Goal: Contribute content: Add original content to the website for others to see

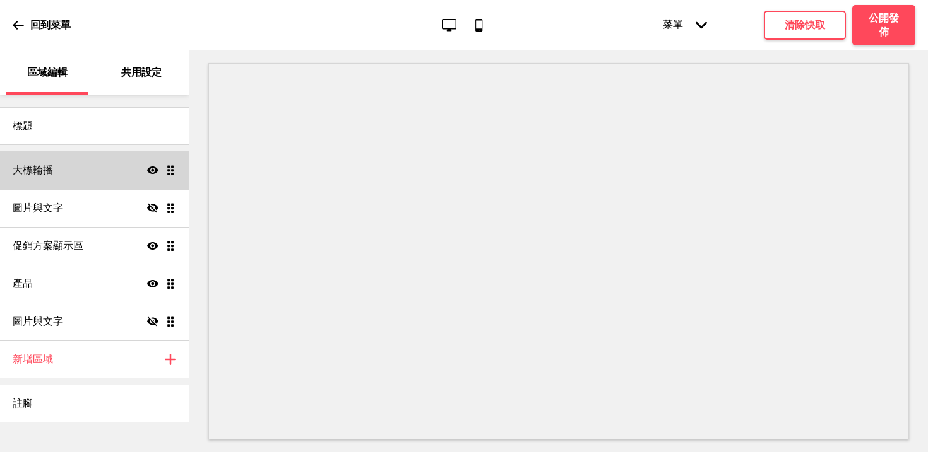
click at [76, 174] on div "大標輪播 顯示 拖曳" at bounding box center [94, 170] width 189 height 38
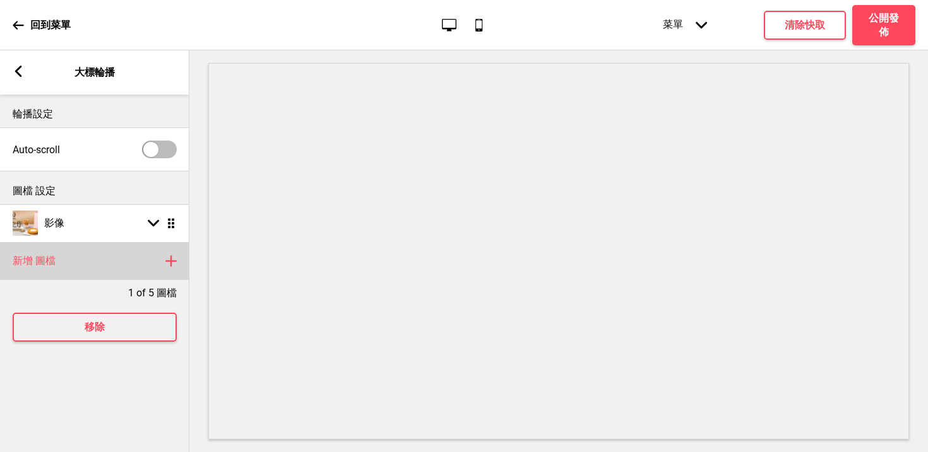
click at [59, 260] on div "新增 圖檔 加上" at bounding box center [94, 261] width 189 height 38
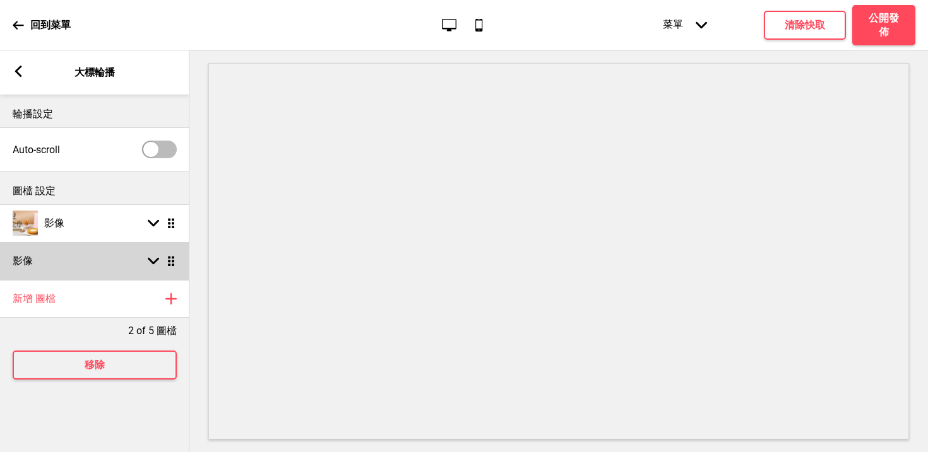
click at [121, 271] on div "影像 箭頭down 拖曳" at bounding box center [94, 261] width 189 height 38
select select "right"
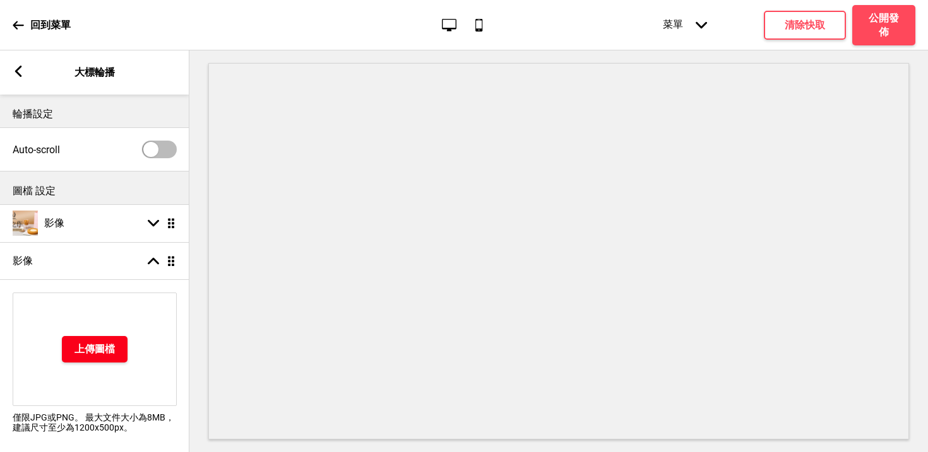
click at [81, 355] on h4 "上傳圖檔" at bounding box center [94, 350] width 40 height 14
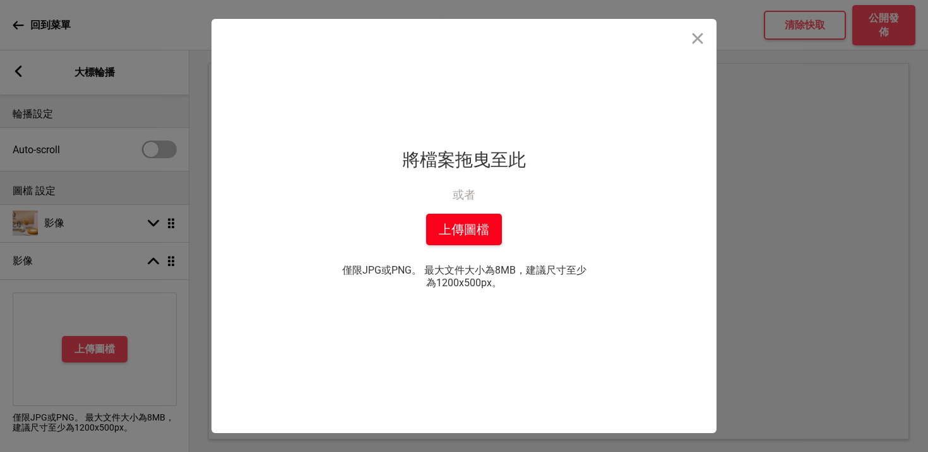
click at [448, 223] on button "上傳圖檔" at bounding box center [464, 230] width 76 height 32
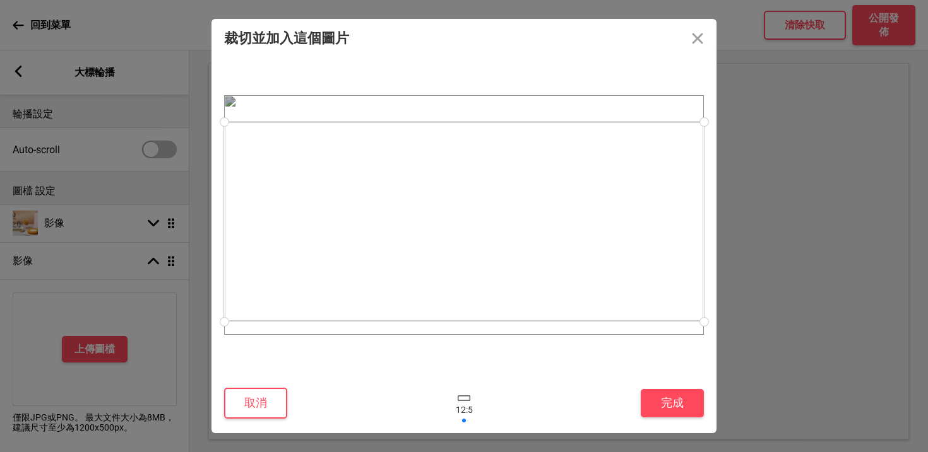
drag, startPoint x: 487, startPoint y: 259, endPoint x: 490, endPoint y: 266, distance: 8.5
click at [490, 266] on div at bounding box center [464, 222] width 480 height 200
click at [673, 403] on button "完成" at bounding box center [671, 403] width 63 height 28
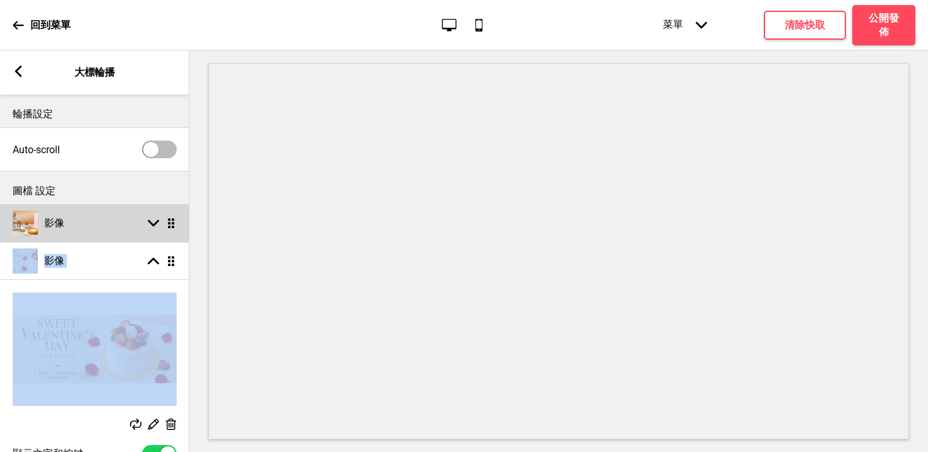
drag, startPoint x: 175, startPoint y: 268, endPoint x: 174, endPoint y: 225, distance: 42.9
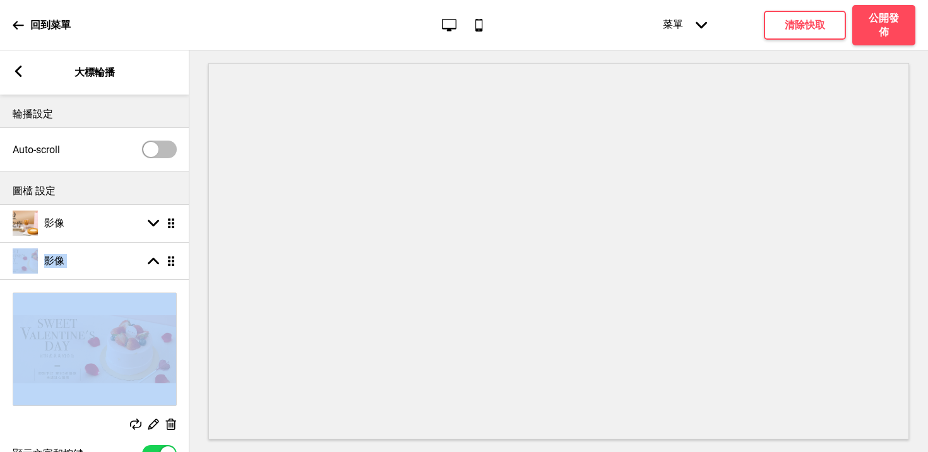
select select "right"
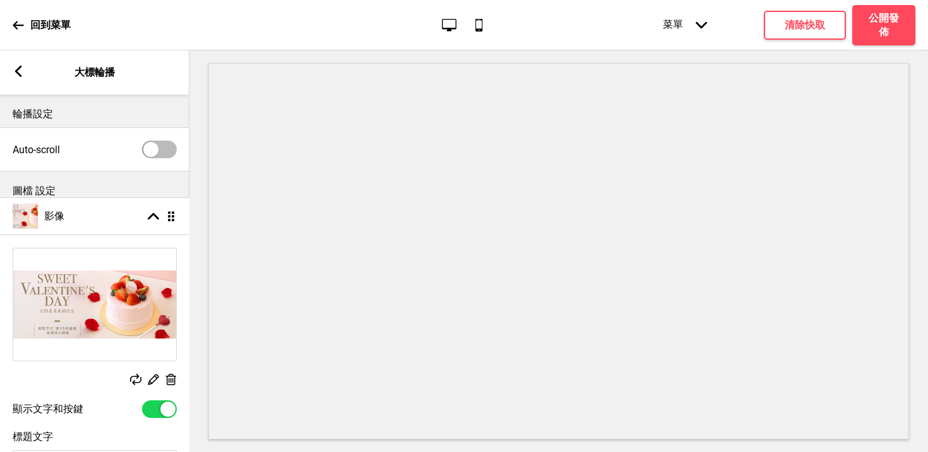
drag, startPoint x: 172, startPoint y: 266, endPoint x: 167, endPoint y: 221, distance: 45.6
select select "right"
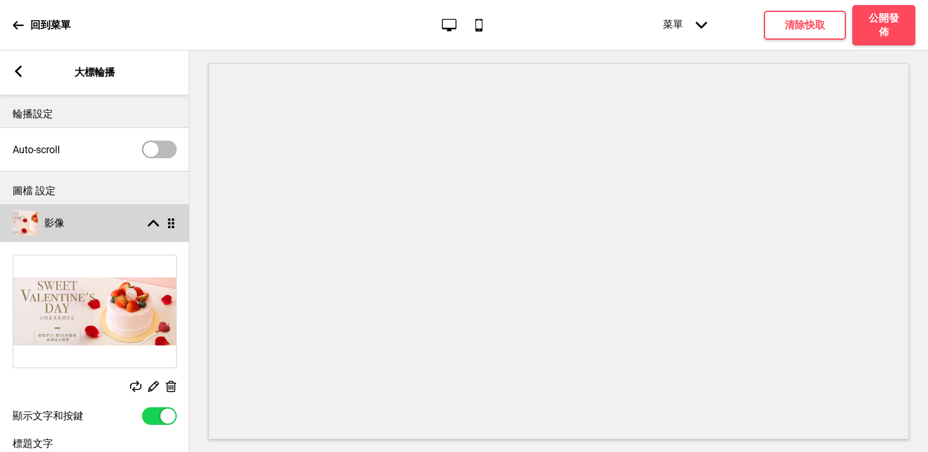
click at [153, 225] on rect at bounding box center [153, 223] width 11 height 11
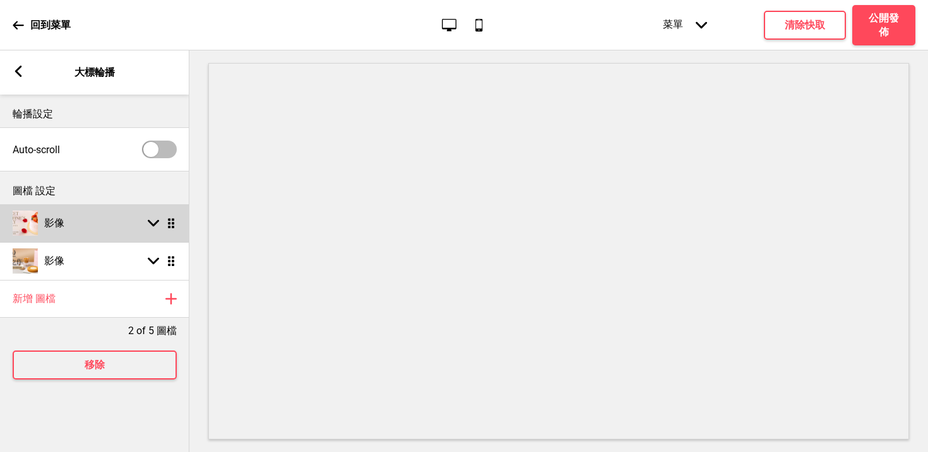
click at [118, 219] on div "影像 箭頭down 拖曳" at bounding box center [94, 223] width 189 height 38
select select "right"
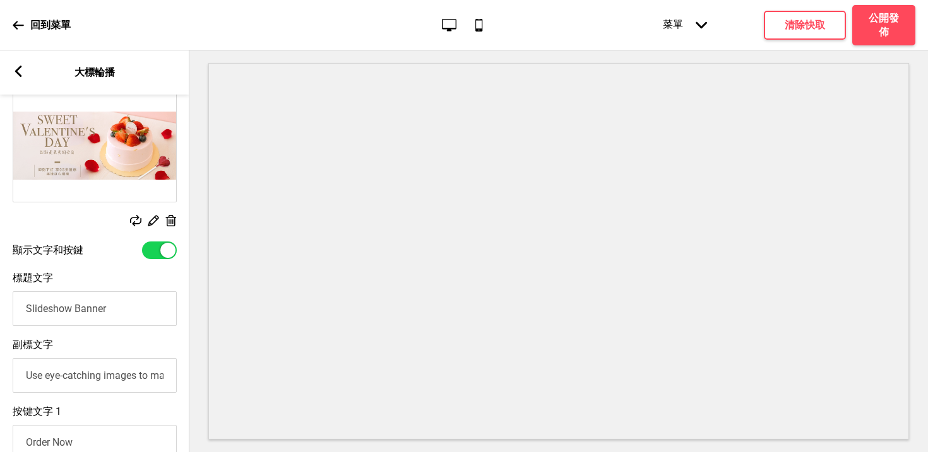
scroll to position [249, 0]
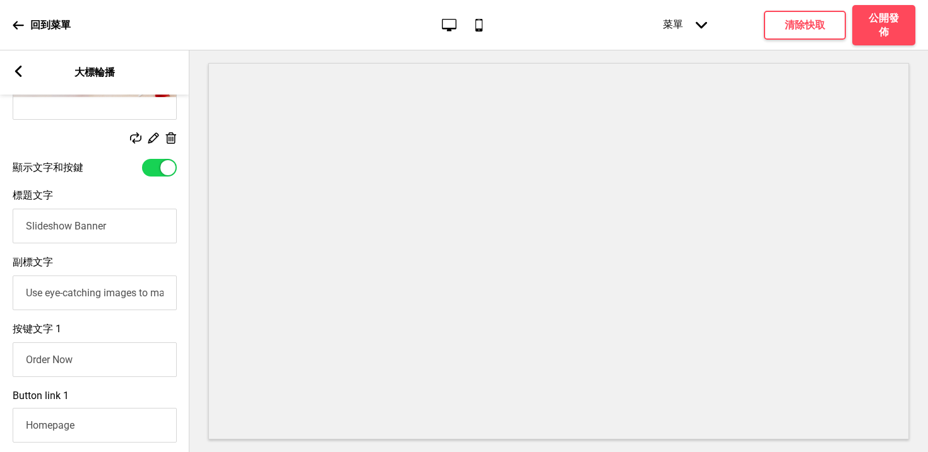
drag, startPoint x: 119, startPoint y: 232, endPoint x: 118, endPoint y: 198, distance: 33.4
click at [118, 198] on div "標題文字 Slideshow Banner" at bounding box center [94, 216] width 189 height 67
click at [119, 221] on input "Slideshow Banner" at bounding box center [95, 226] width 164 height 35
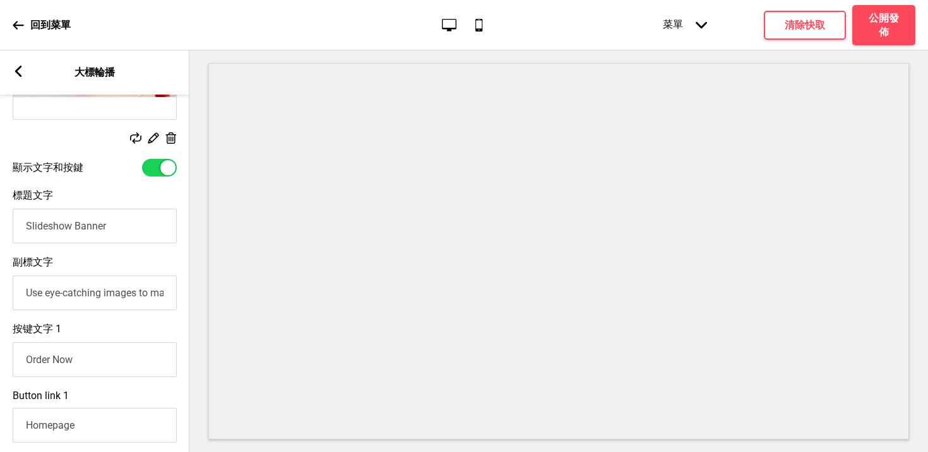
click at [119, 221] on input "Slideshow Banner" at bounding box center [95, 226] width 164 height 35
type input "f"
click at [77, 232] on input "標題文字" at bounding box center [95, 226] width 164 height 35
click at [109, 226] on input "標題文字" at bounding box center [95, 226] width 164 height 35
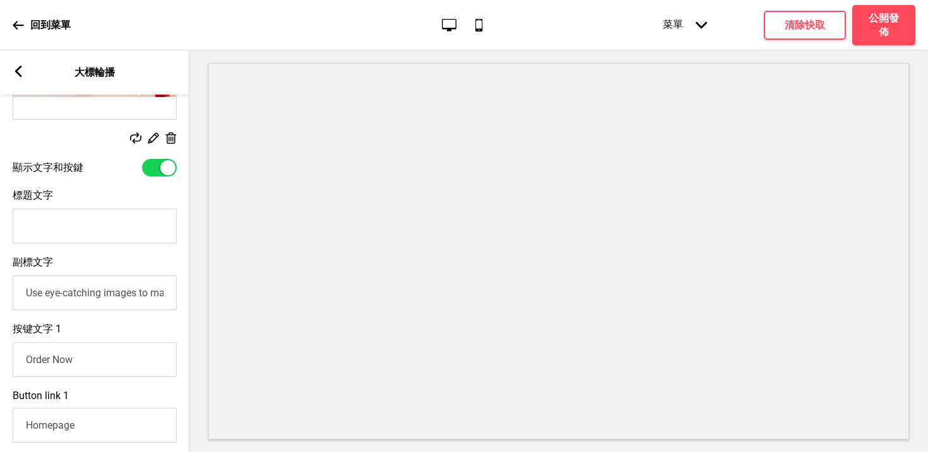
paste input "[DATE] 愛的詩篇"
click at [48, 224] on input "[DATE] 愛的詩篇" at bounding box center [95, 226] width 164 height 35
click at [102, 234] on input "[DATE] 愛的詩篇" at bounding box center [95, 226] width 164 height 35
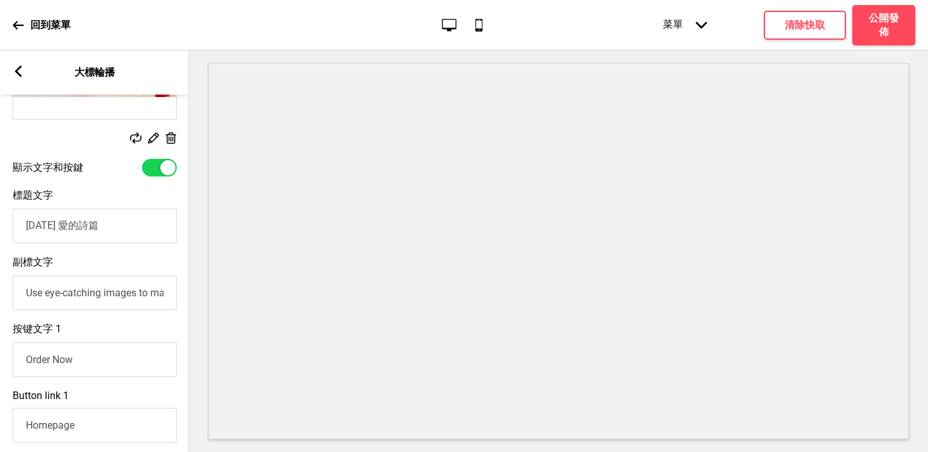
paste input "·"
type input "[DATE] · 愛的詩篇"
click at [102, 251] on div "副標文字 Use eye-catching images to make a strong first impression of your brand" at bounding box center [94, 283] width 189 height 67
click at [86, 304] on input "Use eye-catching images to make a strong first impression of your brand" at bounding box center [95, 293] width 164 height 35
click at [100, 304] on input "Use eye-catching images to make a strong first impression of your brand" at bounding box center [95, 293] width 164 height 35
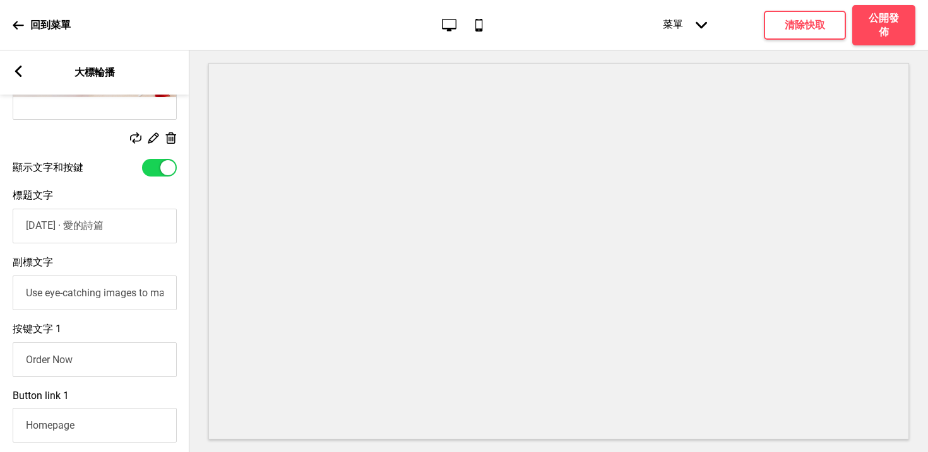
click at [100, 304] on input "Use eye-catching images to make a strong first impression of your brand" at bounding box center [95, 293] width 164 height 35
paste input "預購情人節專區甜點享 95 折，再送愛心蠟燭！"
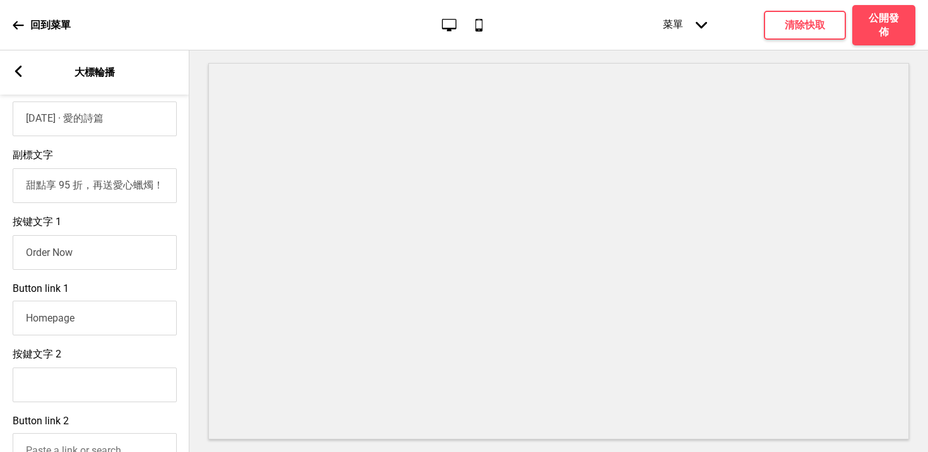
type input "預購情人節專區甜點享 95 折，再送愛心蠟燭！"
click at [86, 253] on input "Order Now" at bounding box center [95, 252] width 164 height 35
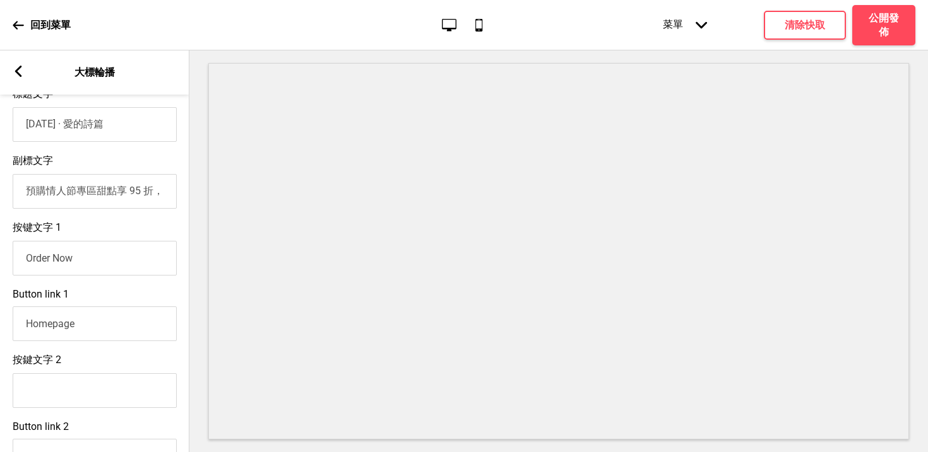
scroll to position [352, 0]
click at [123, 261] on input "Order Now" at bounding box center [95, 256] width 164 height 35
click at [102, 316] on input "Homepage" at bounding box center [95, 322] width 164 height 35
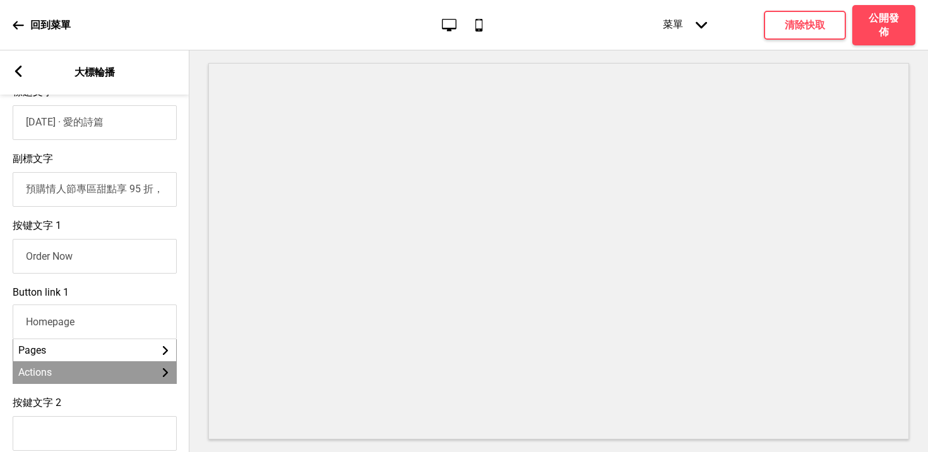
click at [81, 376] on li "Actions 箭頭right" at bounding box center [94, 373] width 163 height 22
click at [100, 379] on span "Select Dining Preference" at bounding box center [79, 373] width 109 height 12
type input "Select Dining Preference"
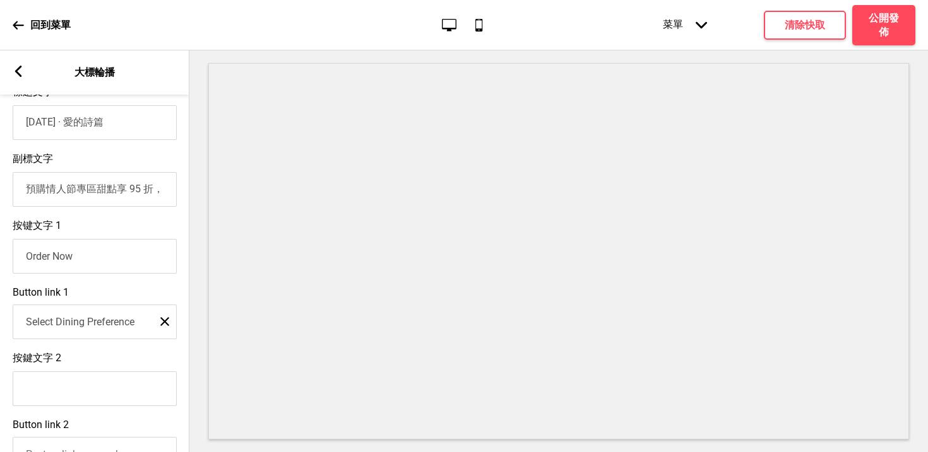
click at [122, 292] on div "Button link 1 Select Dining Preference 关闭" at bounding box center [94, 313] width 189 height 66
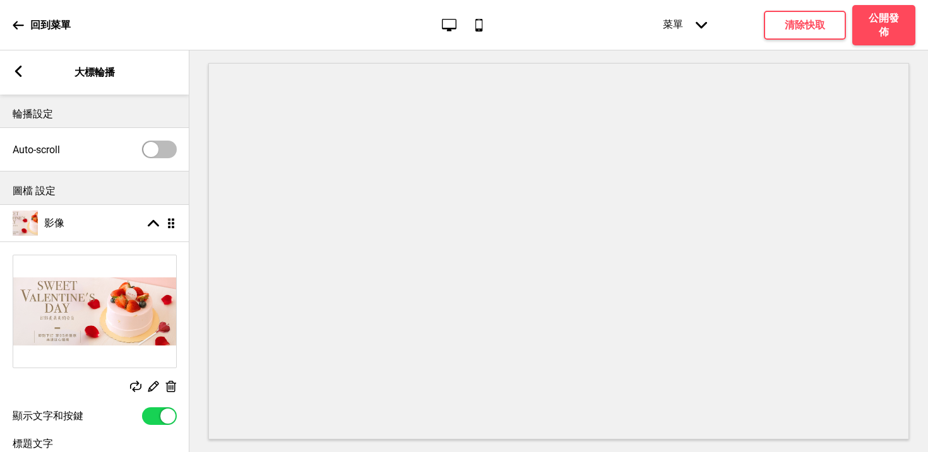
scroll to position [109, 0]
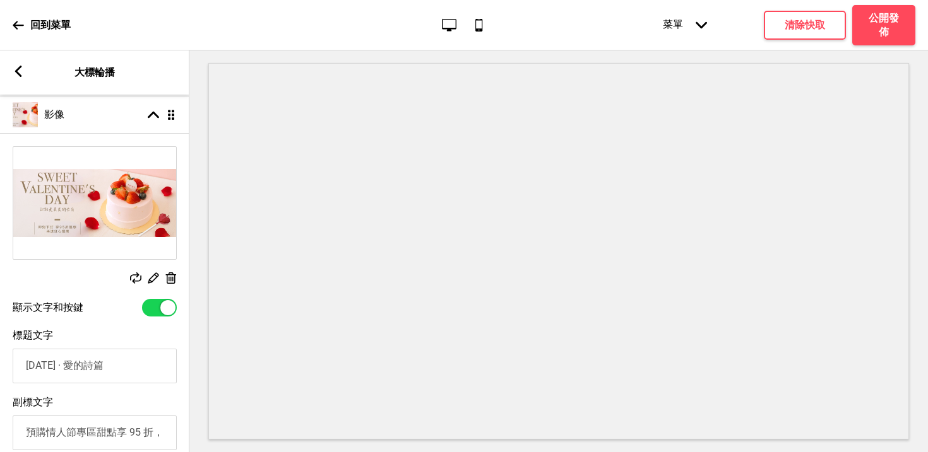
click at [158, 304] on div at bounding box center [159, 308] width 35 height 18
checkbox input "false"
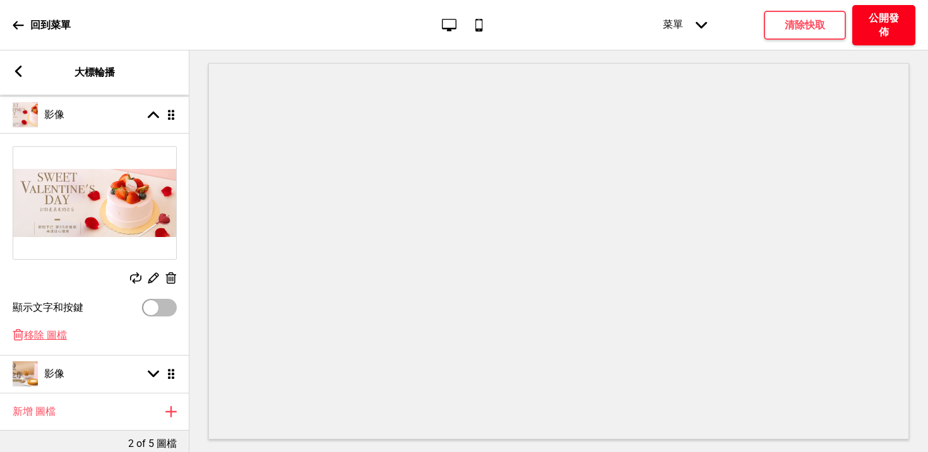
click at [868, 16] on h4 "公開發佈" at bounding box center [883, 25] width 38 height 28
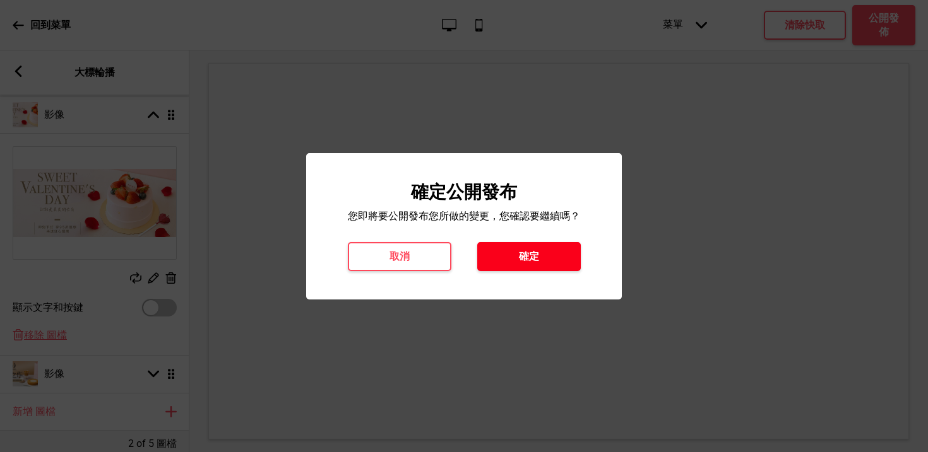
click at [538, 254] on h4 "確定" at bounding box center [529, 257] width 20 height 14
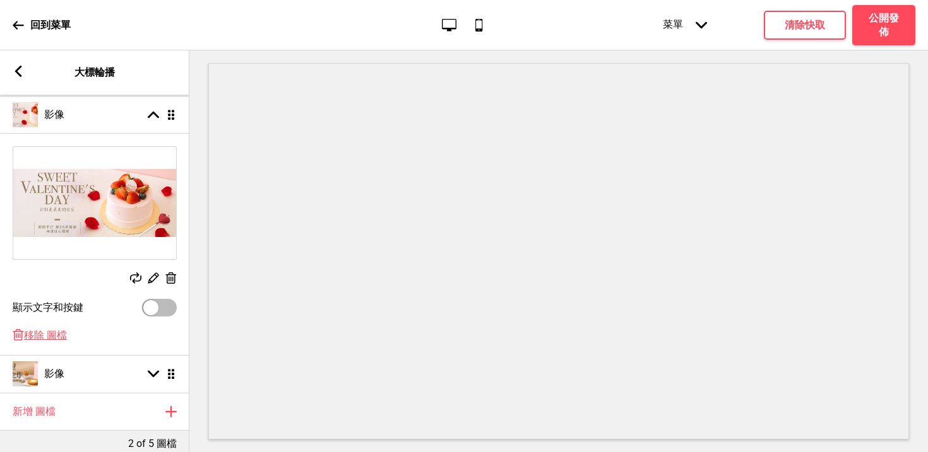
click at [473, 28] on icon "行動電話" at bounding box center [478, 24] width 17 height 17
click at [881, 17] on h4 "公開發佈" at bounding box center [883, 25] width 38 height 28
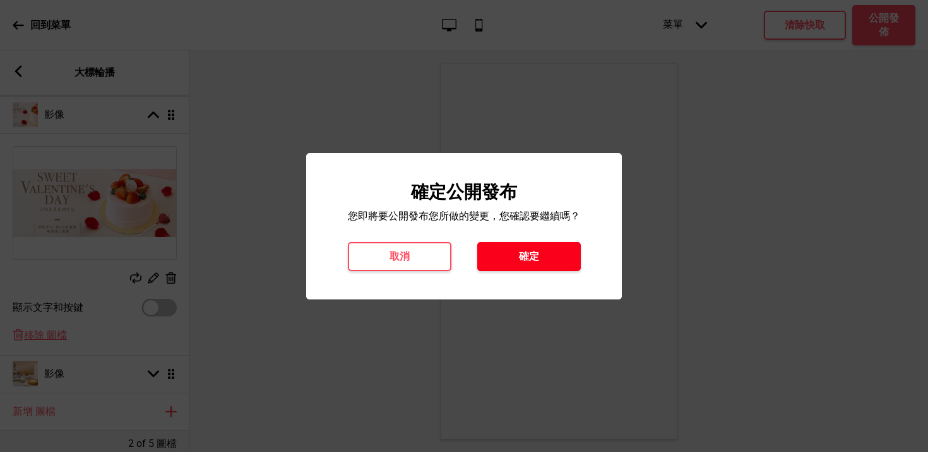
click at [533, 261] on h4 "確定" at bounding box center [529, 257] width 20 height 14
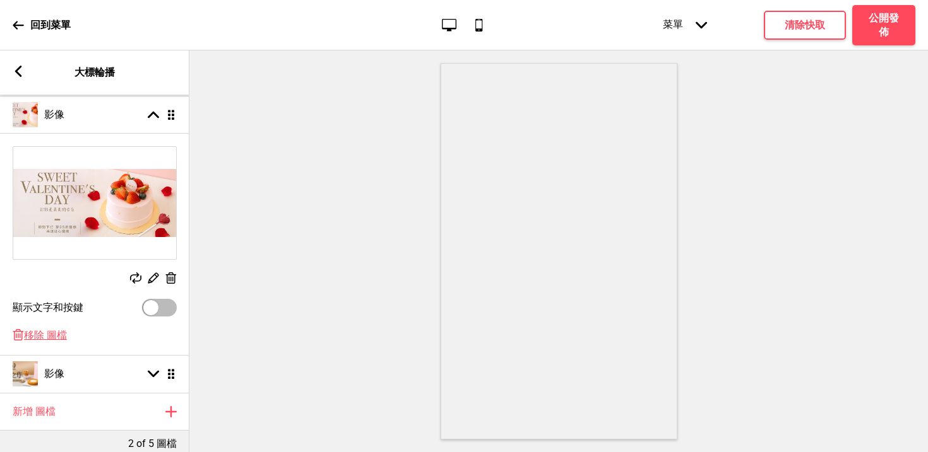
click at [31, 22] on p "回到菜單" at bounding box center [50, 25] width 40 height 14
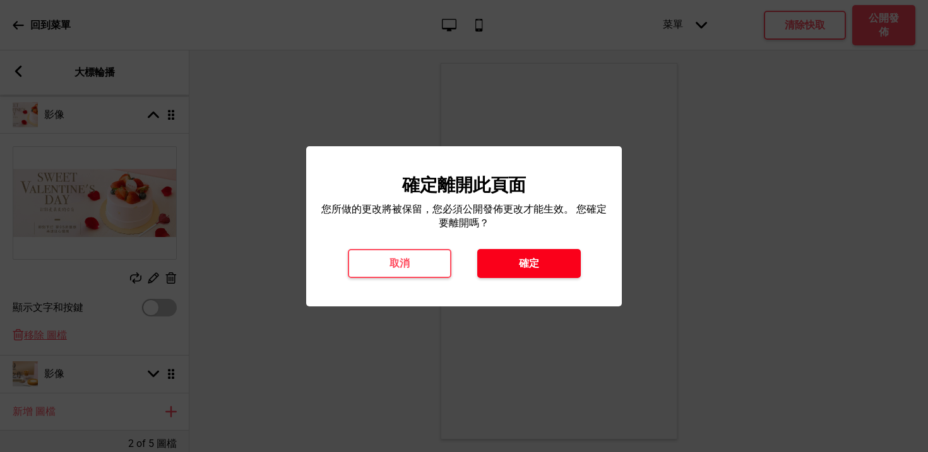
click at [532, 269] on h4 "確定" at bounding box center [529, 264] width 20 height 14
